Goal: Task Accomplishment & Management: Complete application form

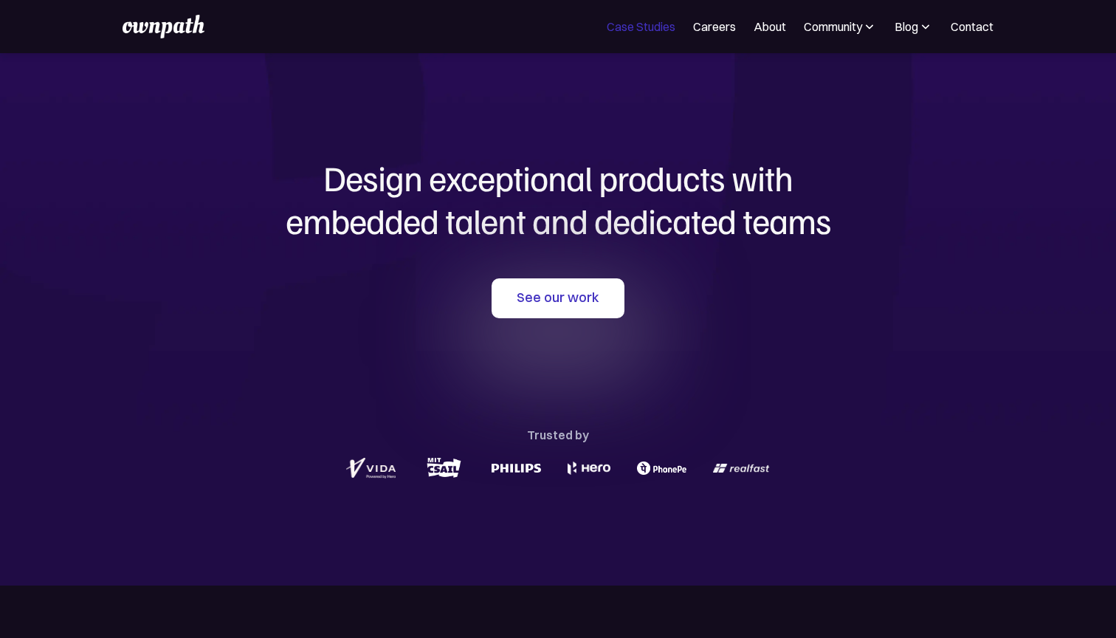
click at [652, 30] on link "Case Studies" at bounding box center [641, 27] width 69 height 18
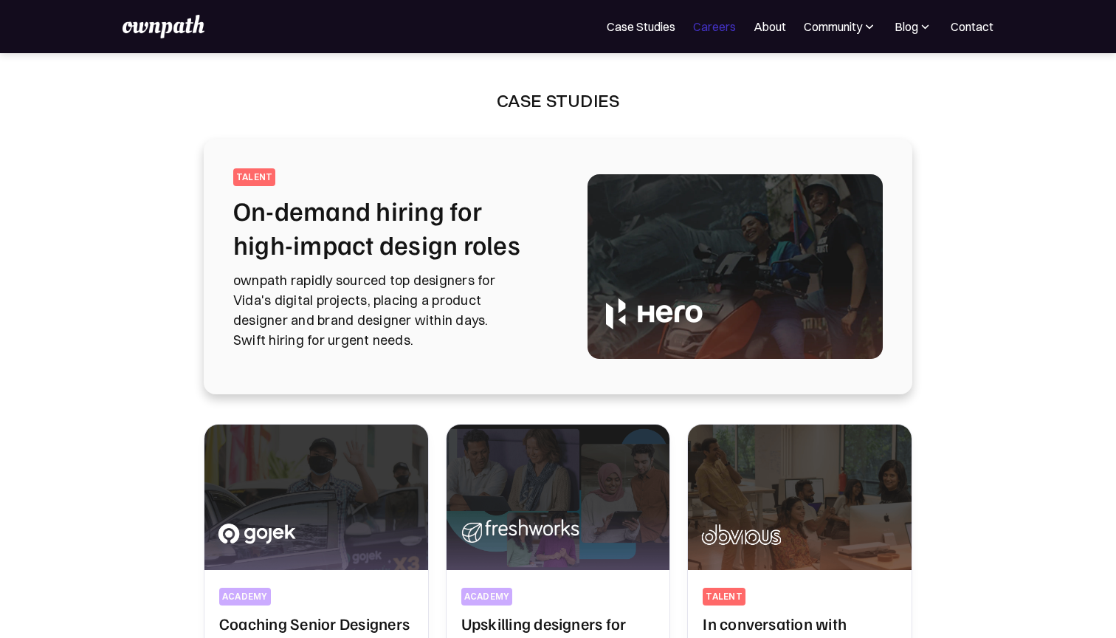
click at [727, 30] on link "Careers" at bounding box center [714, 27] width 43 height 18
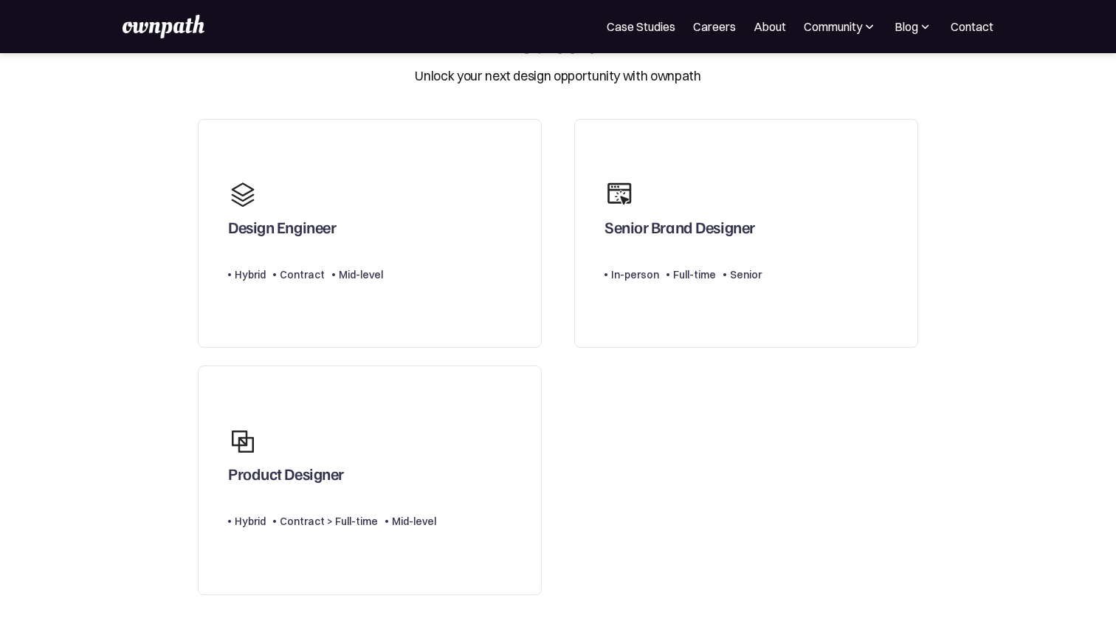
scroll to position [62, 0]
click at [318, 570] on link "Product Designer Type Level Hybrid Contract > Full-time Mid-level" at bounding box center [370, 479] width 344 height 230
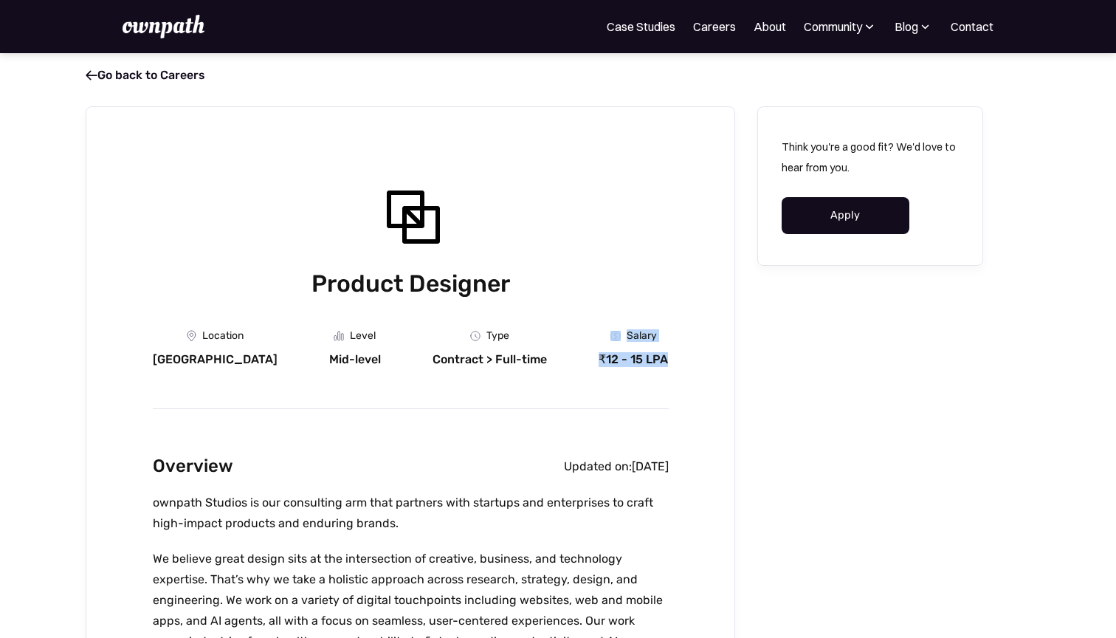
drag, startPoint x: 667, startPoint y: 358, endPoint x: 559, endPoint y: 359, distance: 107.8
click at [559, 359] on div "Location Bangalore Level Mid-level Department Type Contract > Full-time Salary …" at bounding box center [411, 348] width 516 height 37
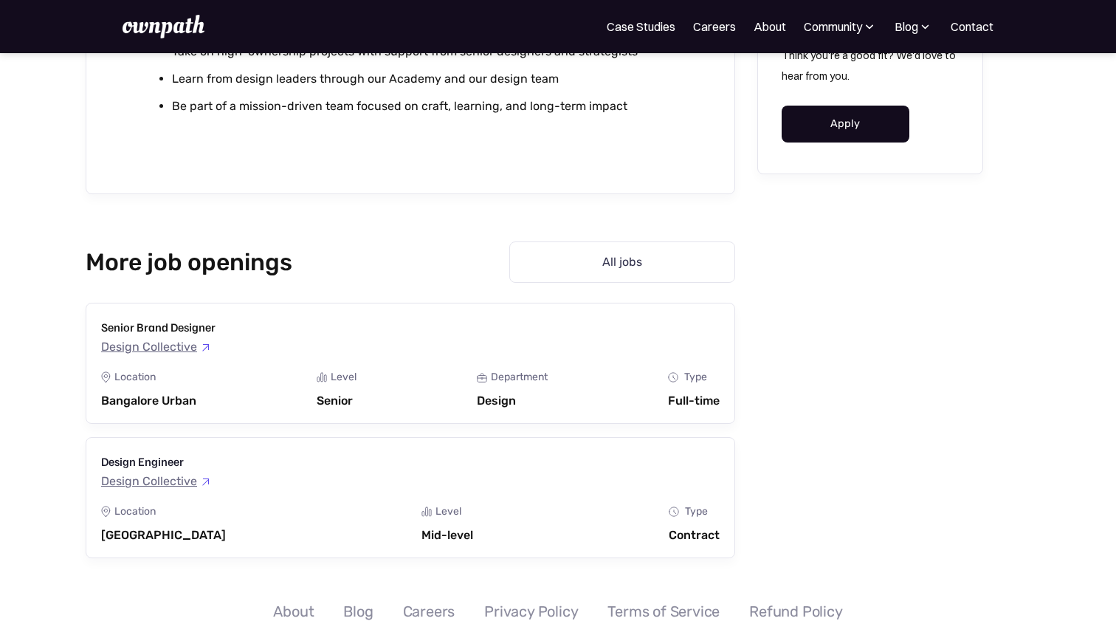
scroll to position [1901, 0]
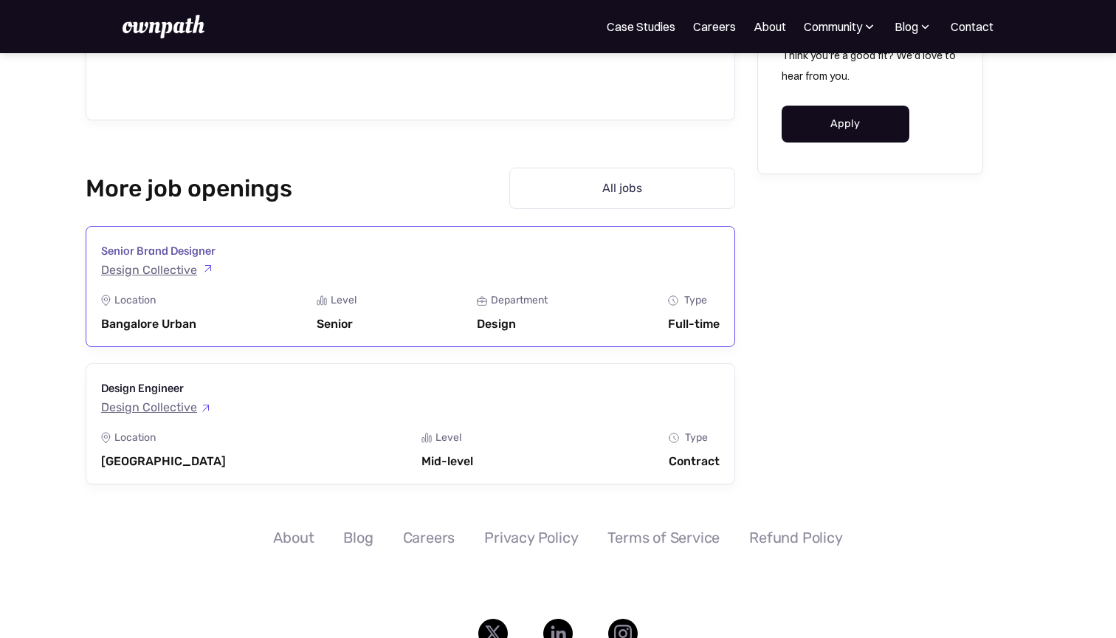
click at [291, 308] on div "Location Bangalore Urban Level Senior Department Design Type Full-time" at bounding box center [410, 312] width 619 height 37
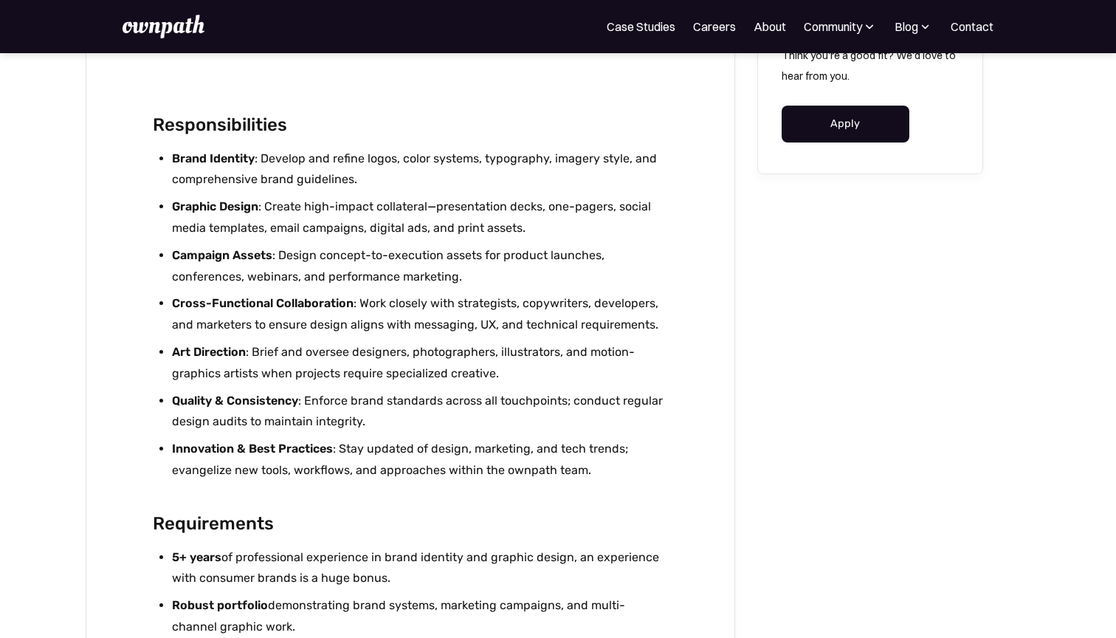
scroll to position [2040, 0]
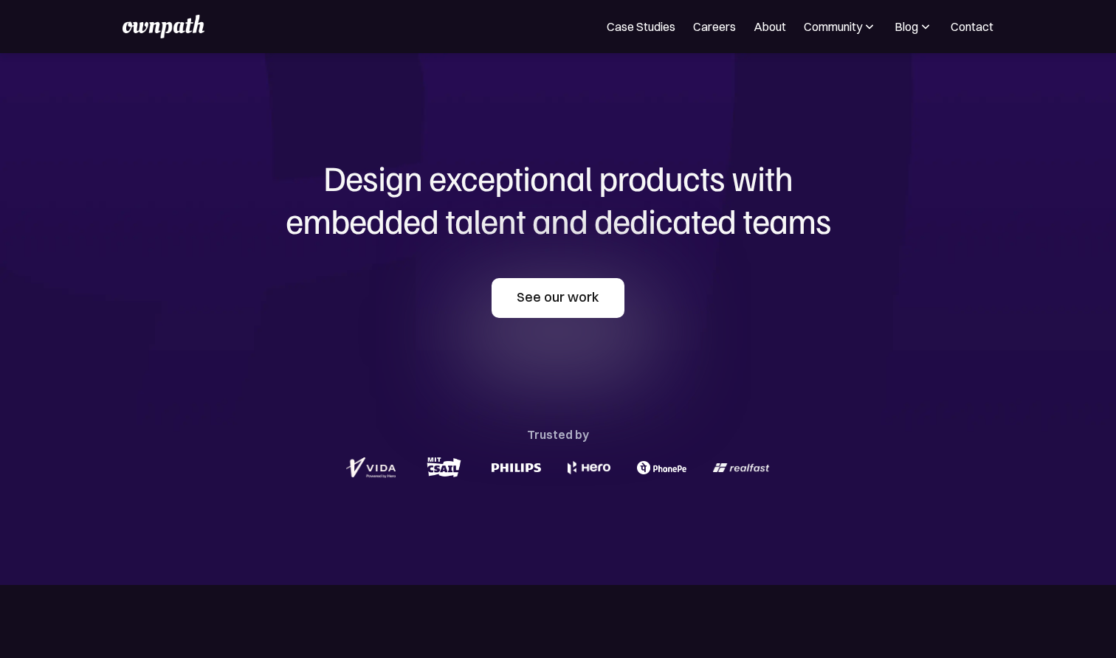
click at [527, 316] on link "See our work" at bounding box center [558, 298] width 133 height 40
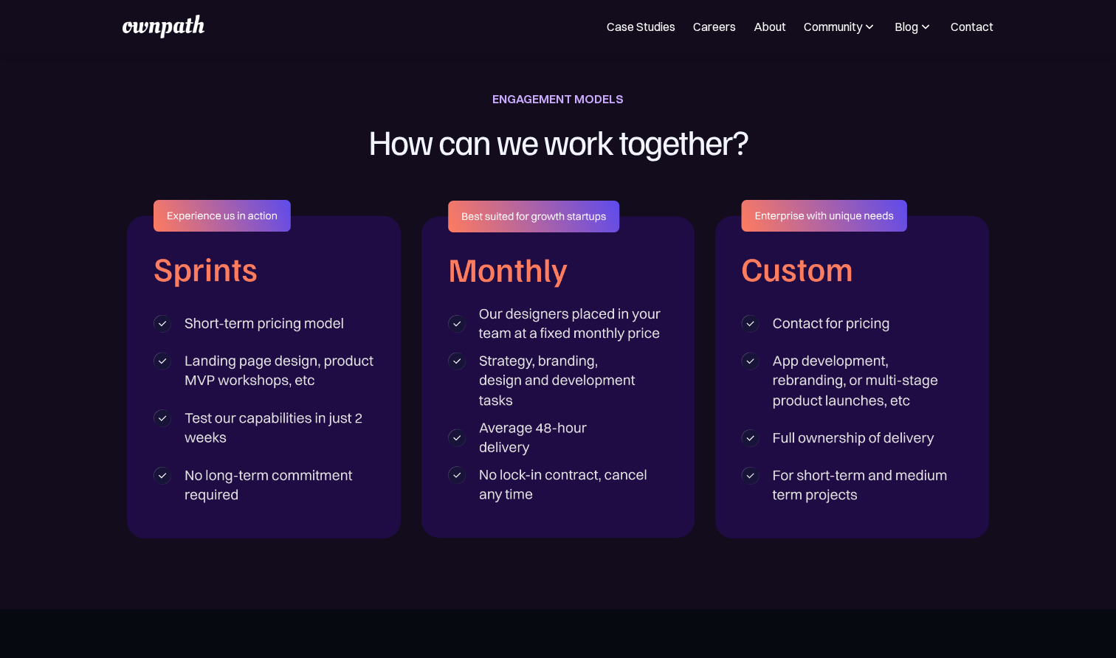
scroll to position [2319, 0]
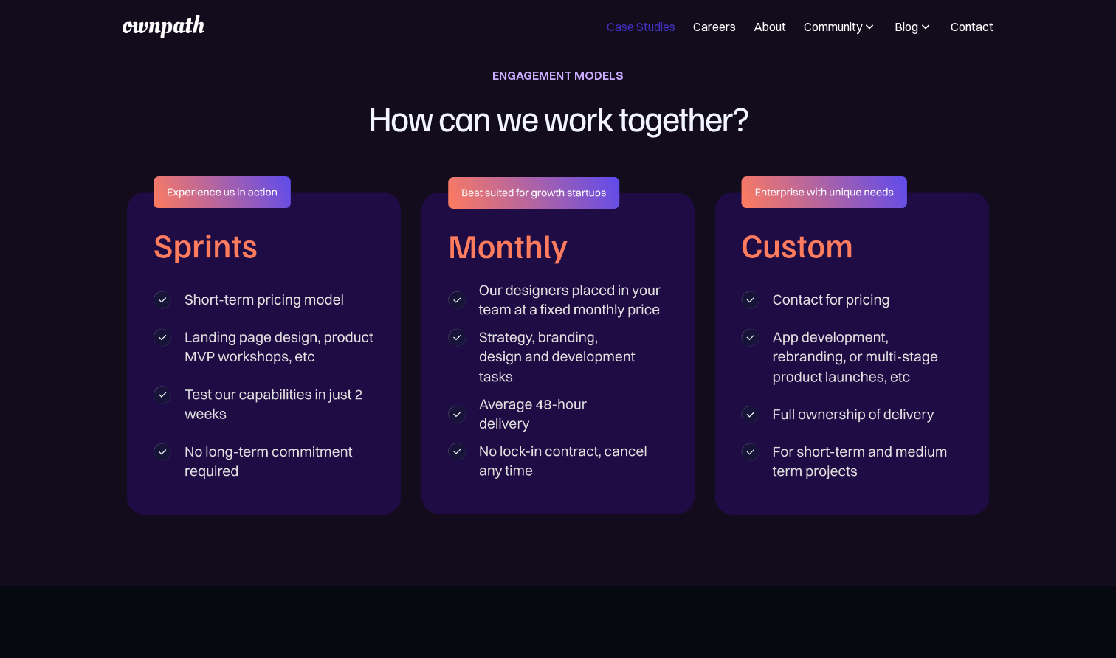
click at [650, 29] on link "Case Studies" at bounding box center [641, 27] width 69 height 18
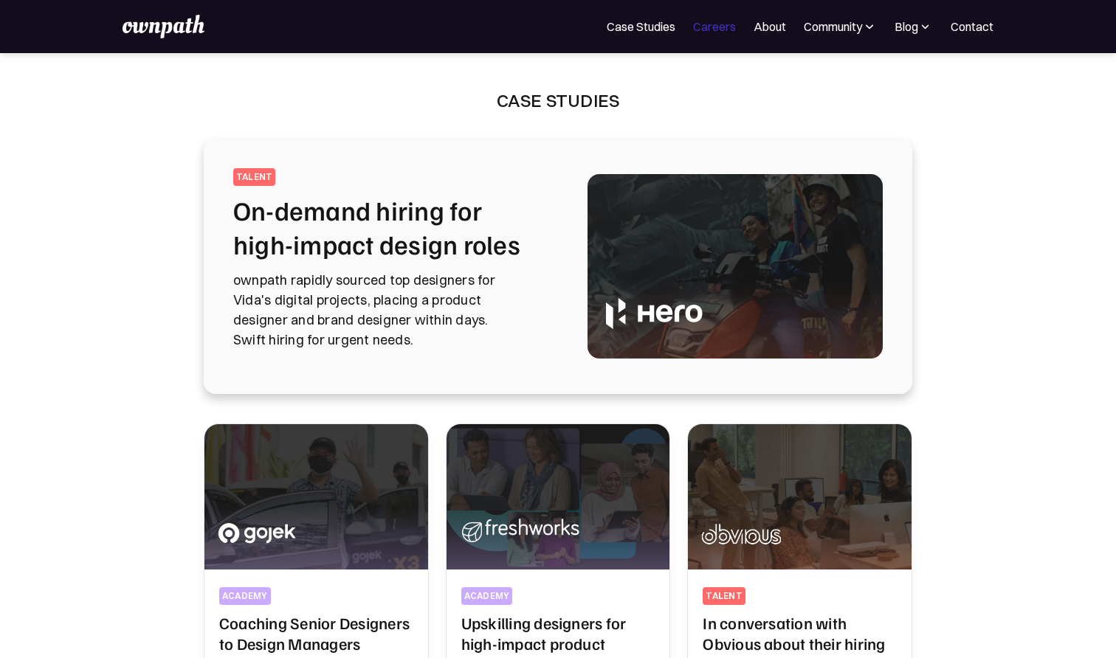
click at [706, 30] on link "Careers" at bounding box center [714, 27] width 43 height 18
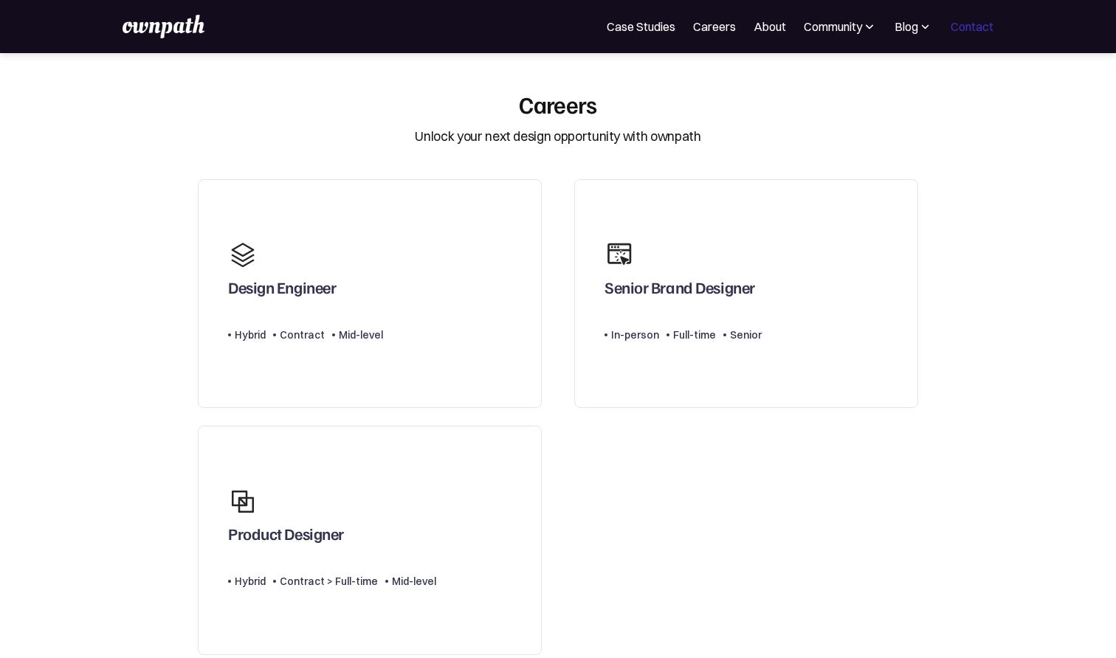
click at [980, 31] on link "Contact" at bounding box center [972, 27] width 43 height 18
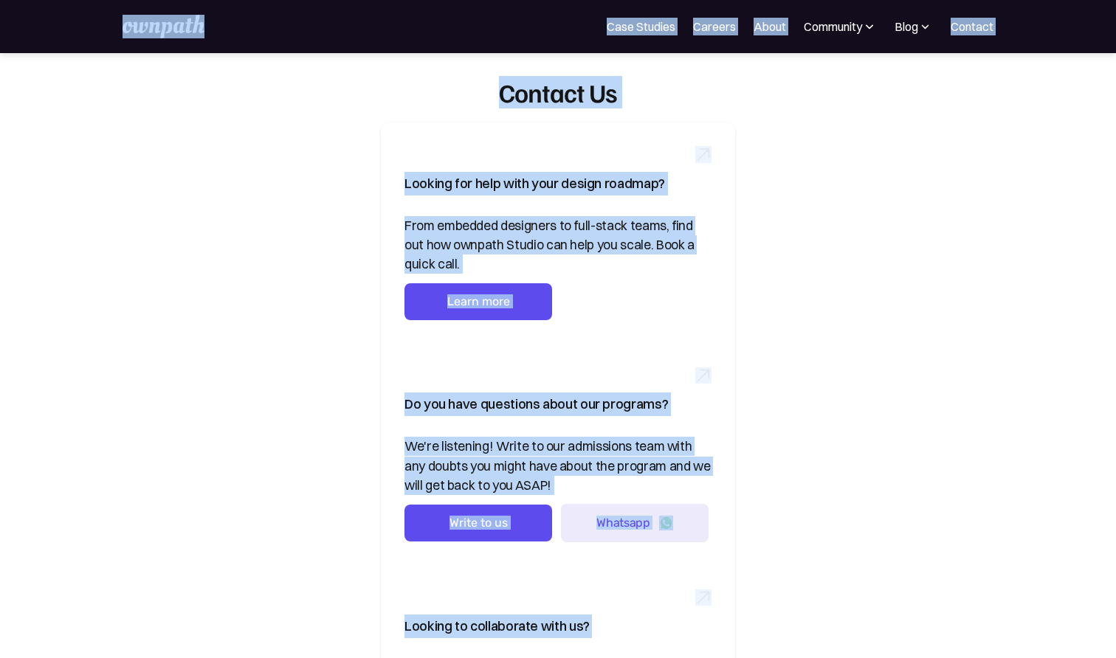
drag, startPoint x: 873, startPoint y: 165, endPoint x: 829, endPoint y: -66, distance: 236.0
click at [829, 0] on html "Join ownpath's growing WhatsApp community for designers! Request an Invite For …" at bounding box center [558, 329] width 1116 height 658
click at [822, 149] on div "Looking for help with your design roadmap? From embedded designers to full-stac…" at bounding box center [558, 445] width 709 height 645
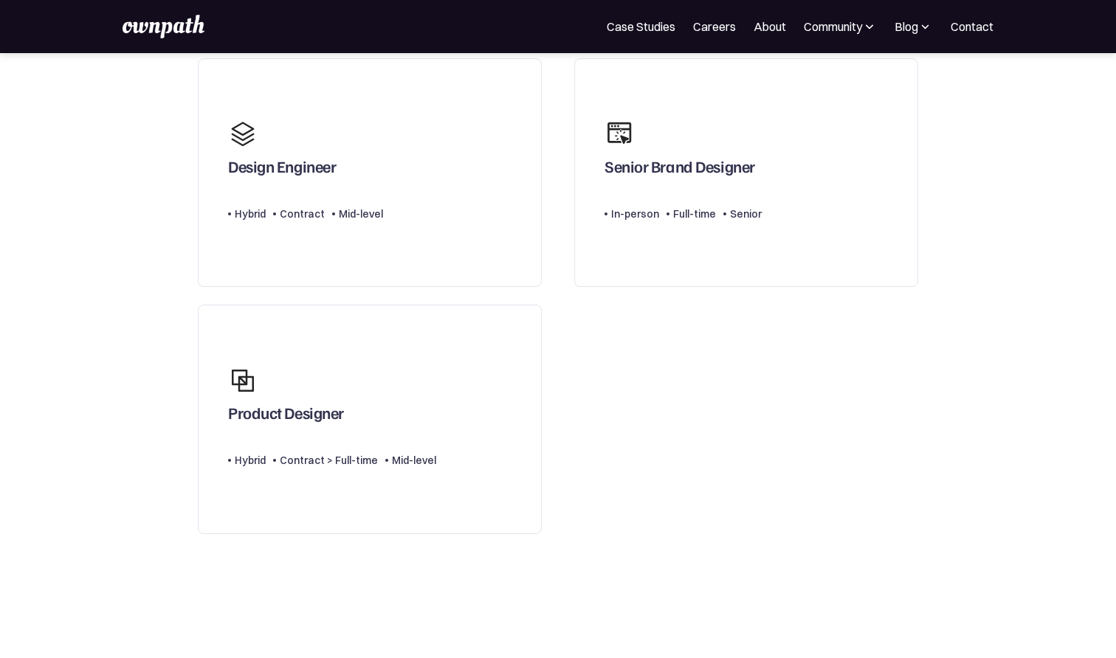
scroll to position [117, 0]
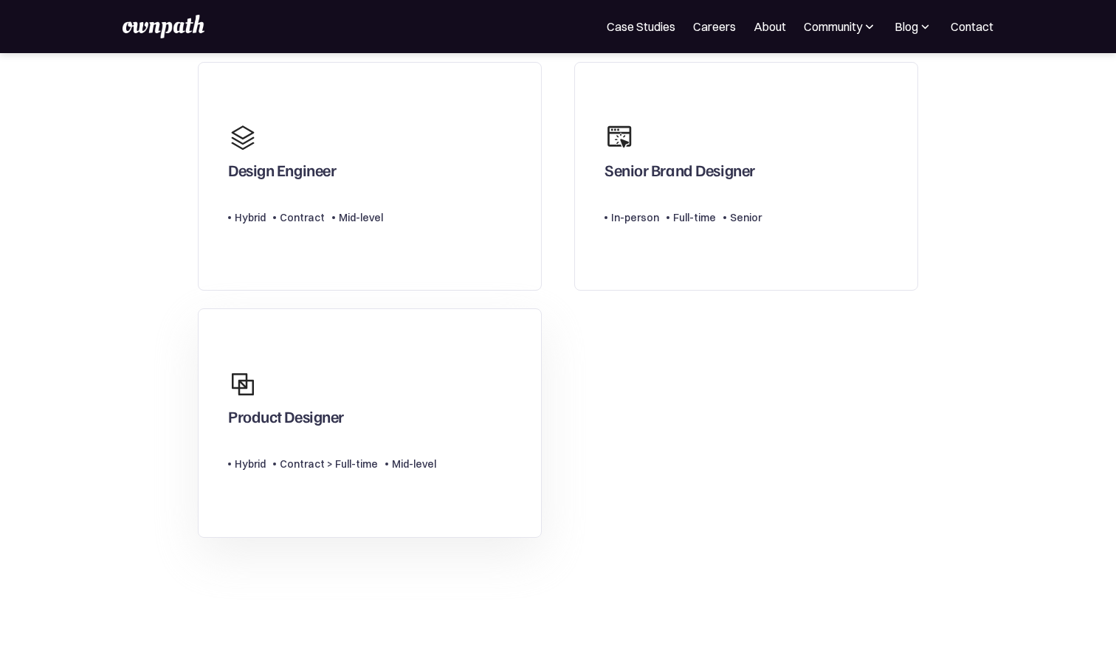
click at [457, 410] on link "Product Designer Type Level Hybrid Contract > Full-time Mid-level" at bounding box center [370, 424] width 344 height 230
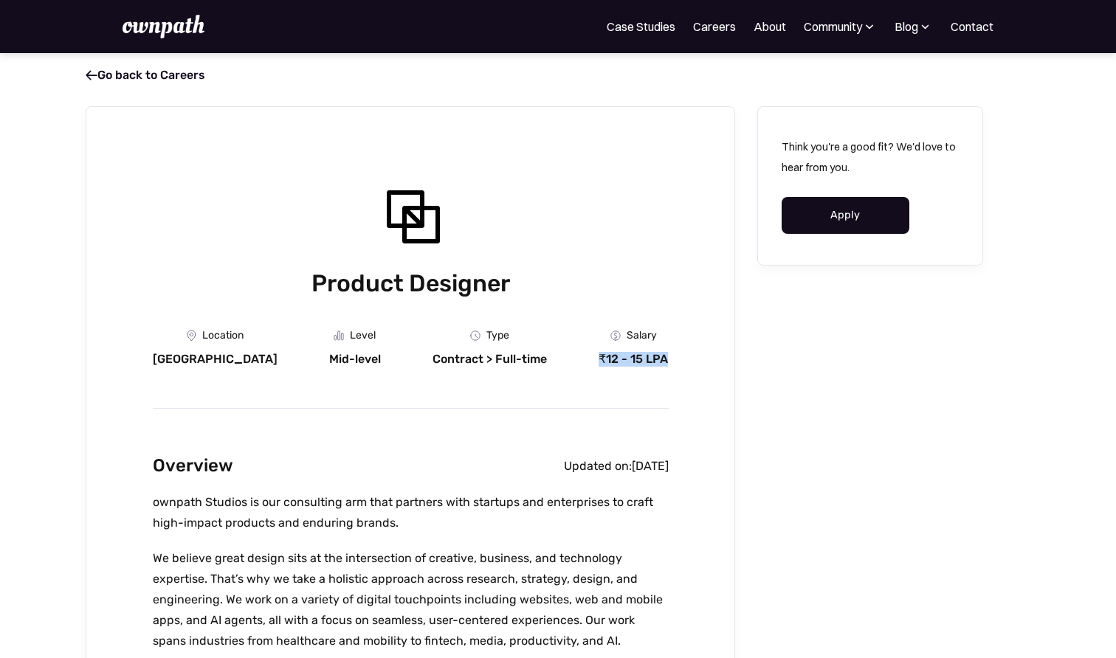
drag, startPoint x: 599, startPoint y: 358, endPoint x: 713, endPoint y: 359, distance: 114.4
